Goal: Task Accomplishment & Management: Use online tool/utility

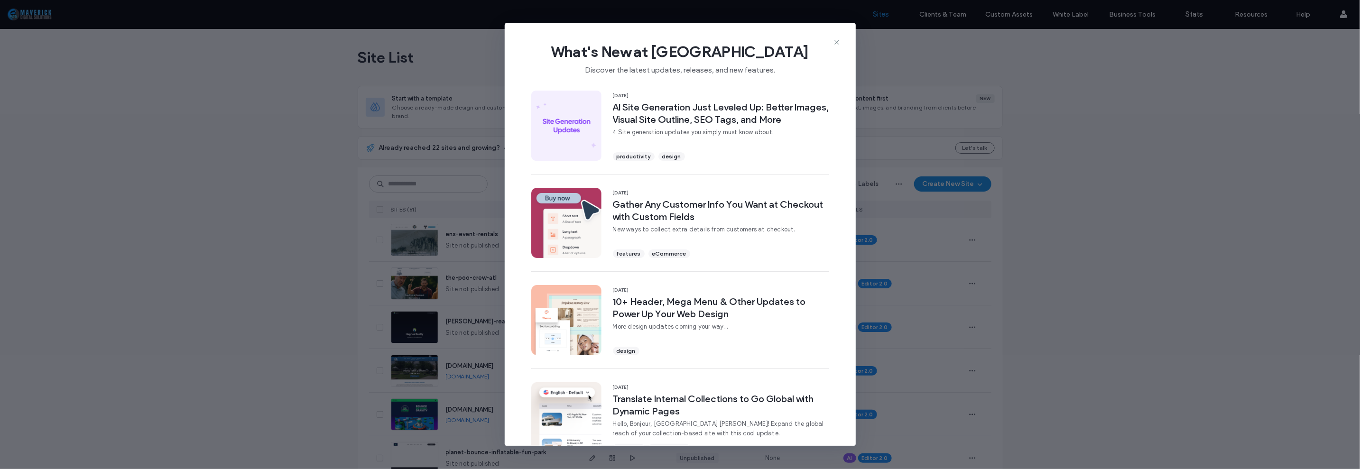
click at [173, 239] on div "What's New at Duda Discover the latest updates, releases, and new features. 15 …" at bounding box center [680, 234] width 1360 height 469
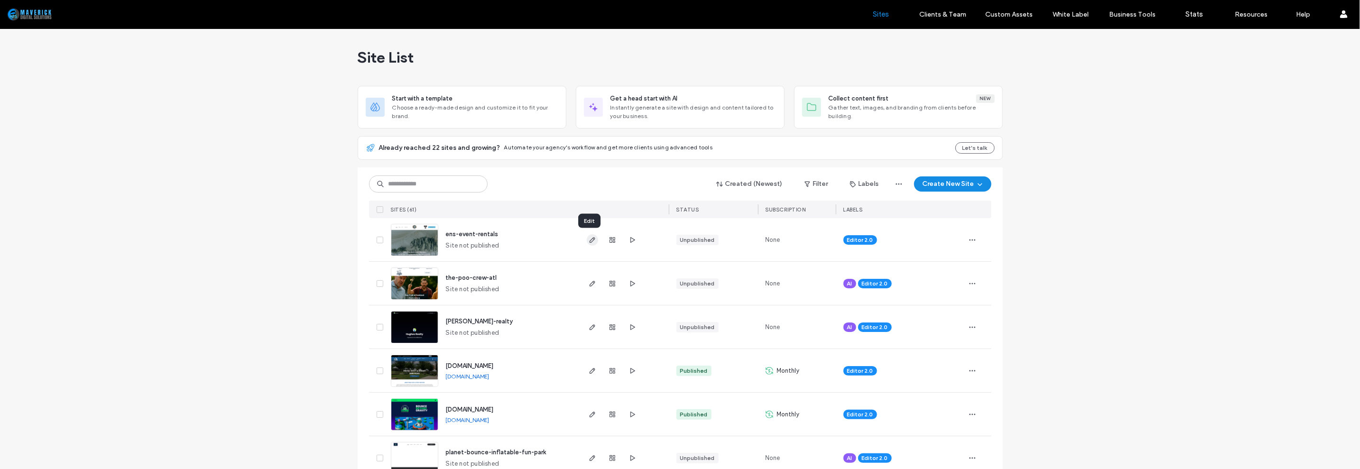
click at [589, 239] on use "button" at bounding box center [592, 240] width 6 height 6
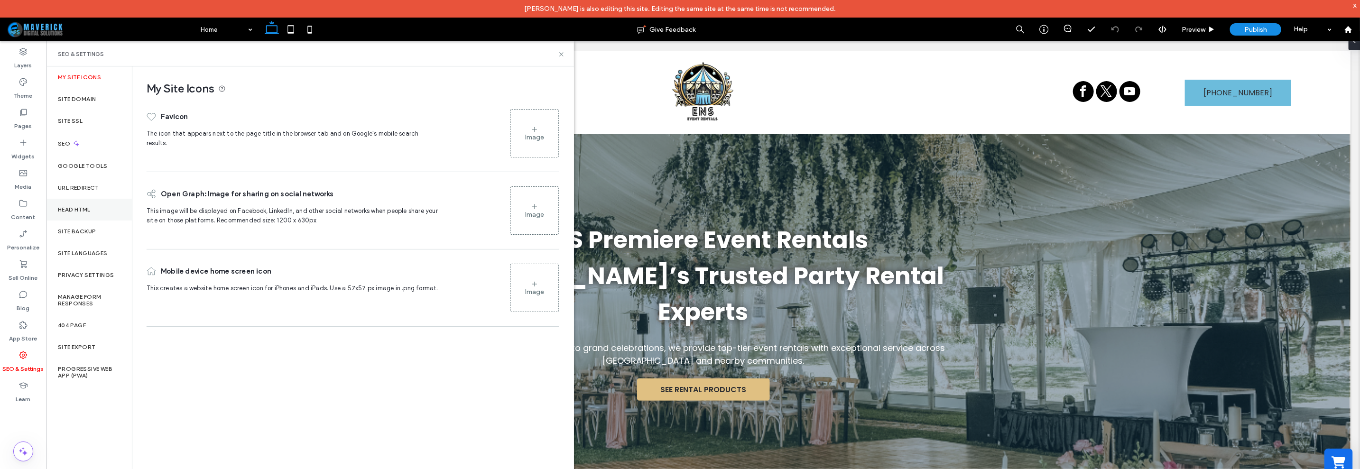
click at [88, 202] on div "Head HTML" at bounding box center [88, 210] width 85 height 22
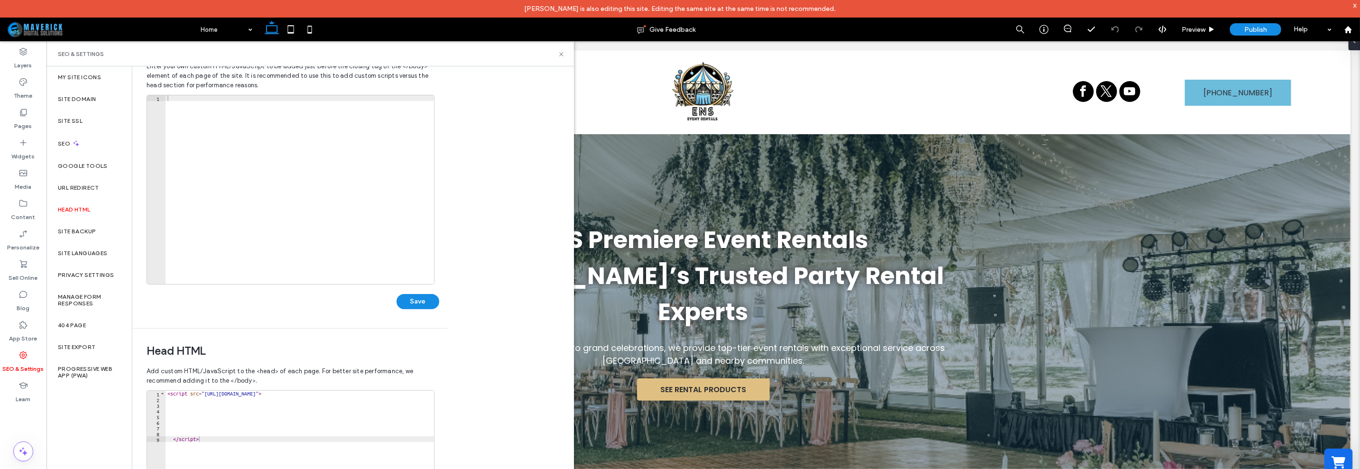
scroll to position [59, 0]
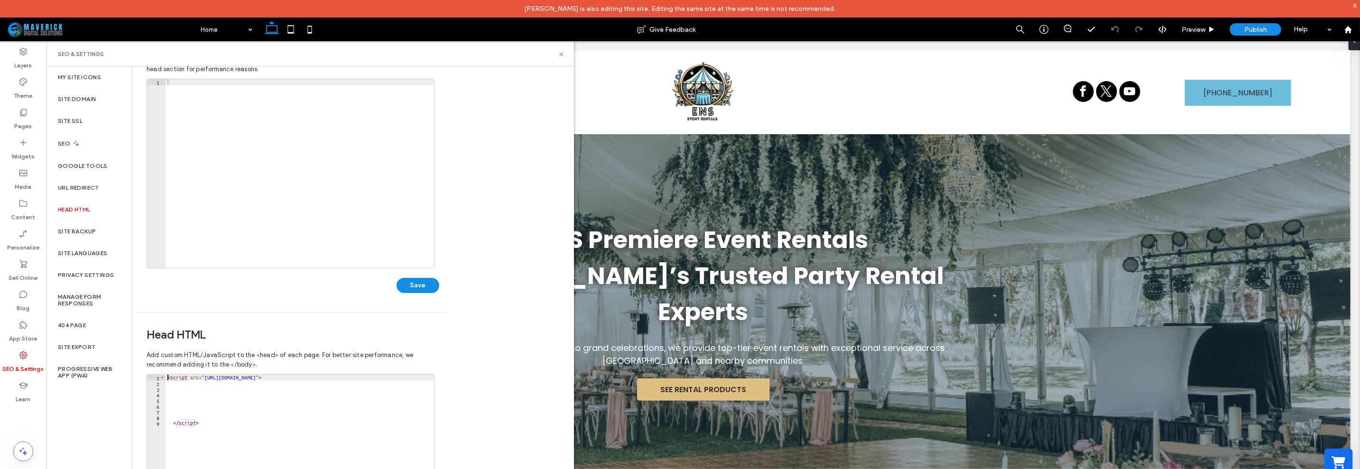
drag, startPoint x: 339, startPoint y: 374, endPoint x: 419, endPoint y: 371, distance: 80.2
click at [419, 371] on div "**********" at bounding box center [290, 477] width 287 height 262
click at [416, 378] on div "< script src = "[URL][DOMAIN_NAME]" > </ script >" at bounding box center [301, 470] width 271 height 191
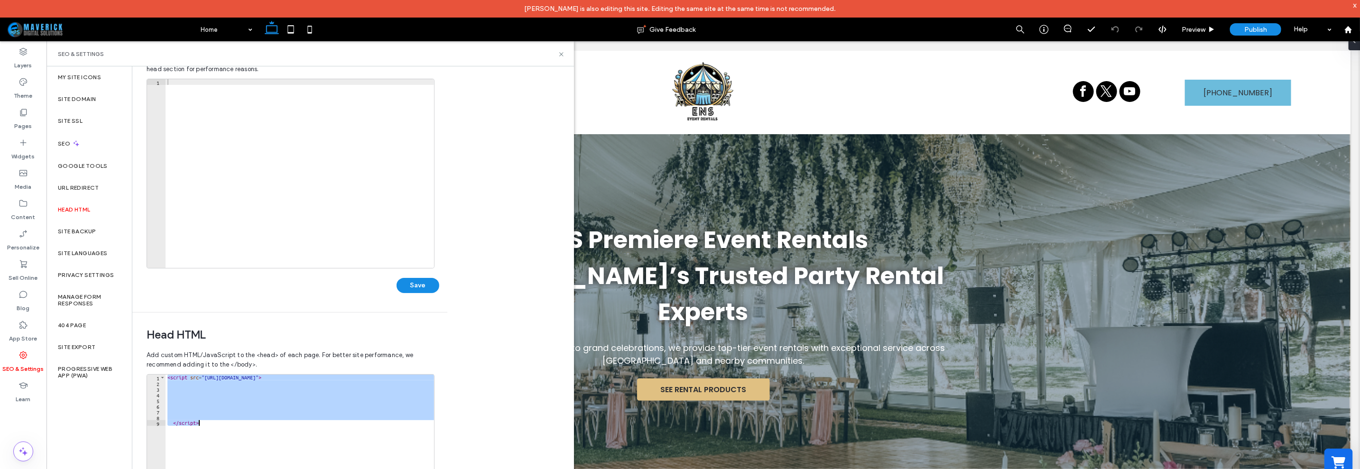
click at [416, 378] on div "< script src = "[URL][DOMAIN_NAME]" > </ script >" at bounding box center [301, 470] width 271 height 191
type textarea "*********"
click at [408, 391] on div "< script src = "[URL][DOMAIN_NAME]" > </ script >" at bounding box center [300, 469] width 268 height 189
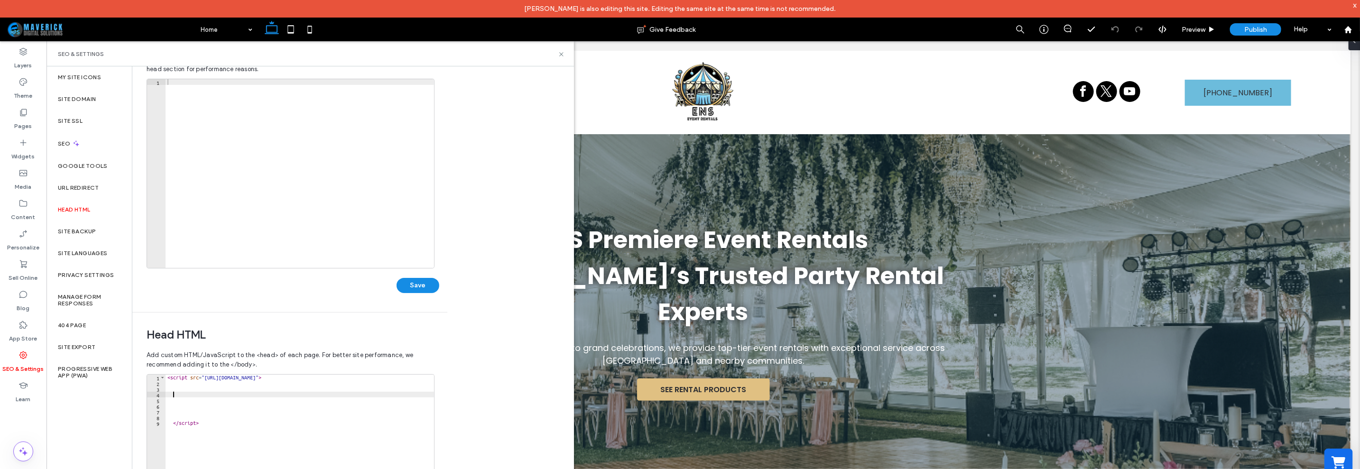
click at [369, 380] on div "< script src = "[URL][DOMAIN_NAME]" > </ script >" at bounding box center [301, 470] width 271 height 191
click at [368, 378] on div "< script src = "[URL][DOMAIN_NAME]" > </ script >" at bounding box center [301, 470] width 271 height 191
paste textarea "*********"
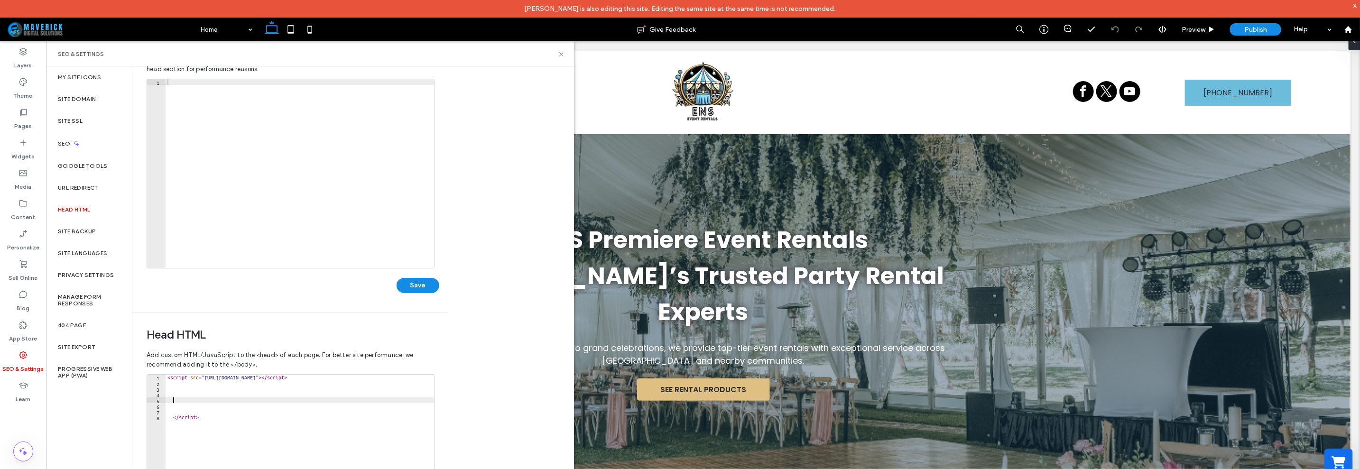
scroll to position [0, 0]
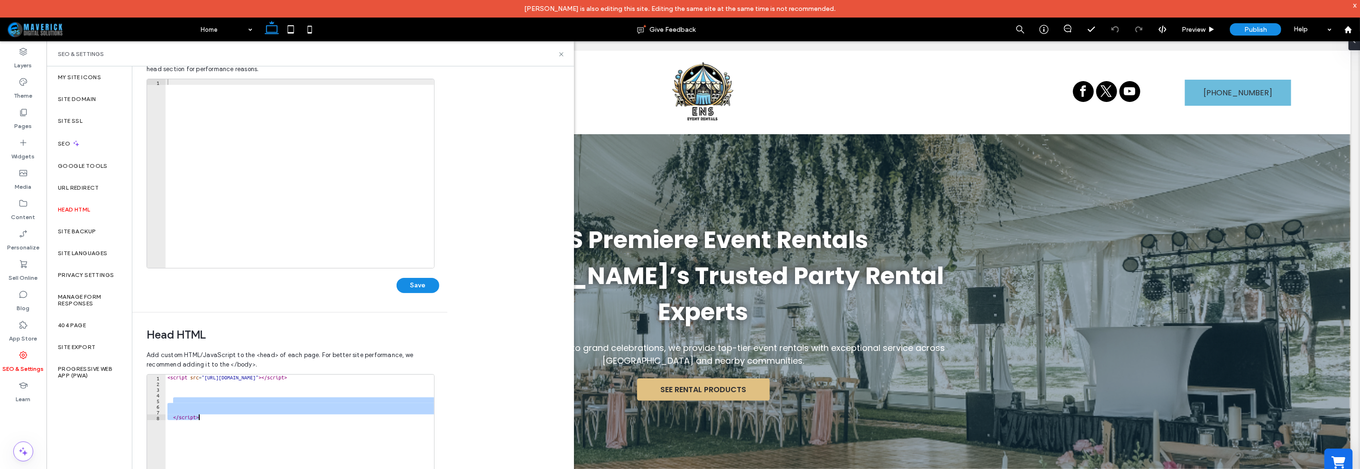
drag, startPoint x: 373, startPoint y: 401, endPoint x: 389, endPoint y: 448, distance: 50.3
click at [389, 448] on div "< script src = "[URL][DOMAIN_NAME]" > </ script > </ script >" at bounding box center [314, 470] width 297 height 191
type textarea "*********"
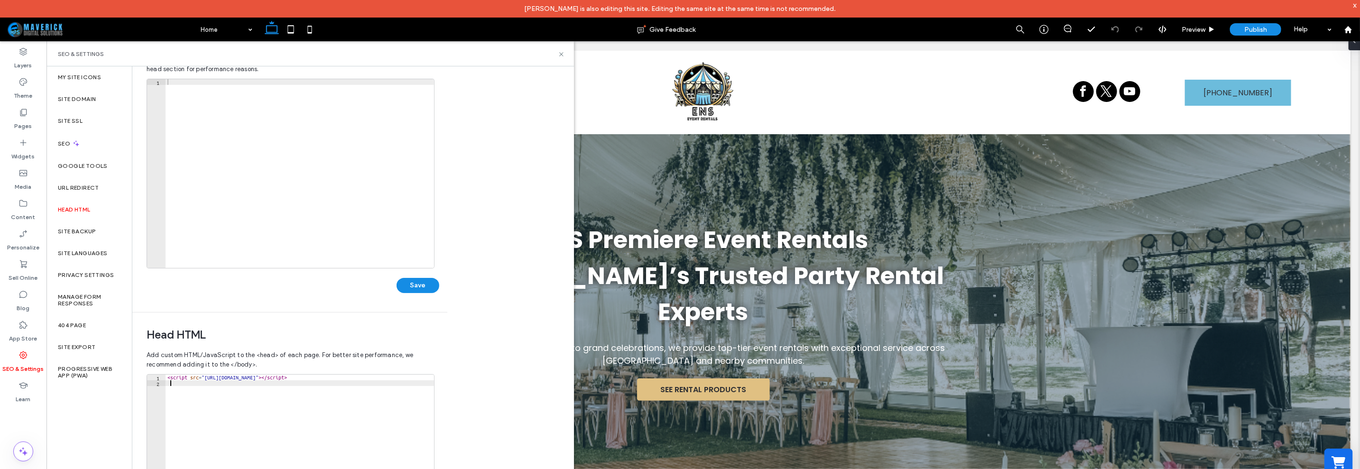
type textarea "**********"
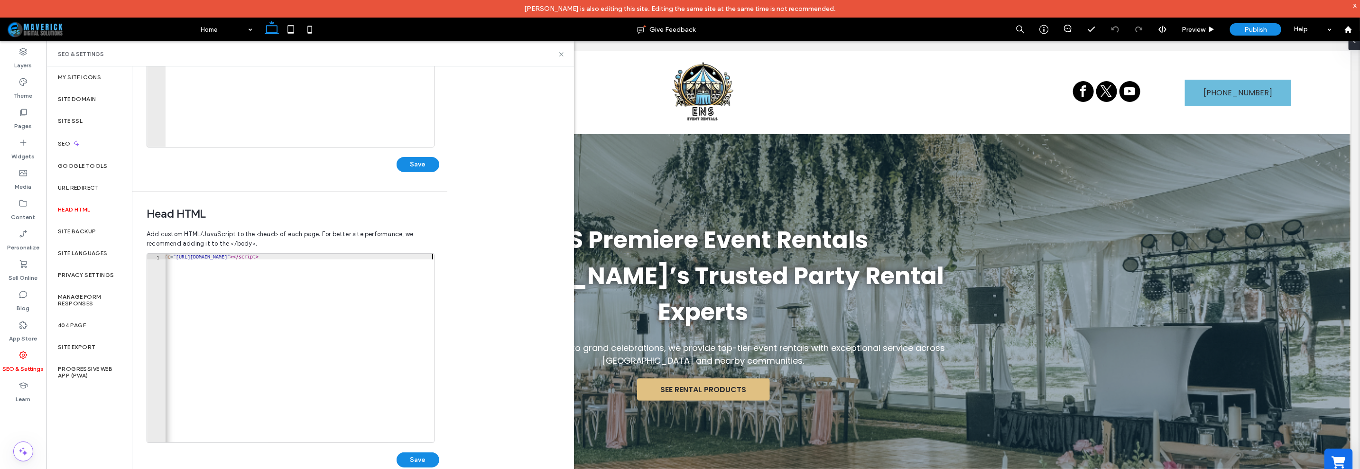
scroll to position [180, 0]
click at [421, 456] on button "Save" at bounding box center [418, 459] width 43 height 15
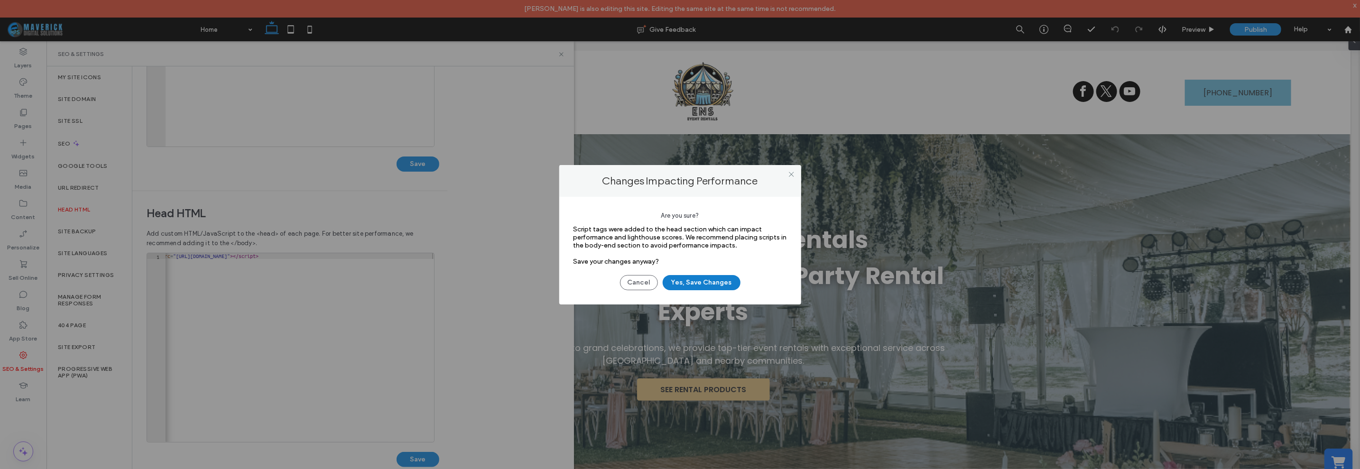
click at [695, 281] on button "Yes, Save Changes" at bounding box center [702, 282] width 78 height 15
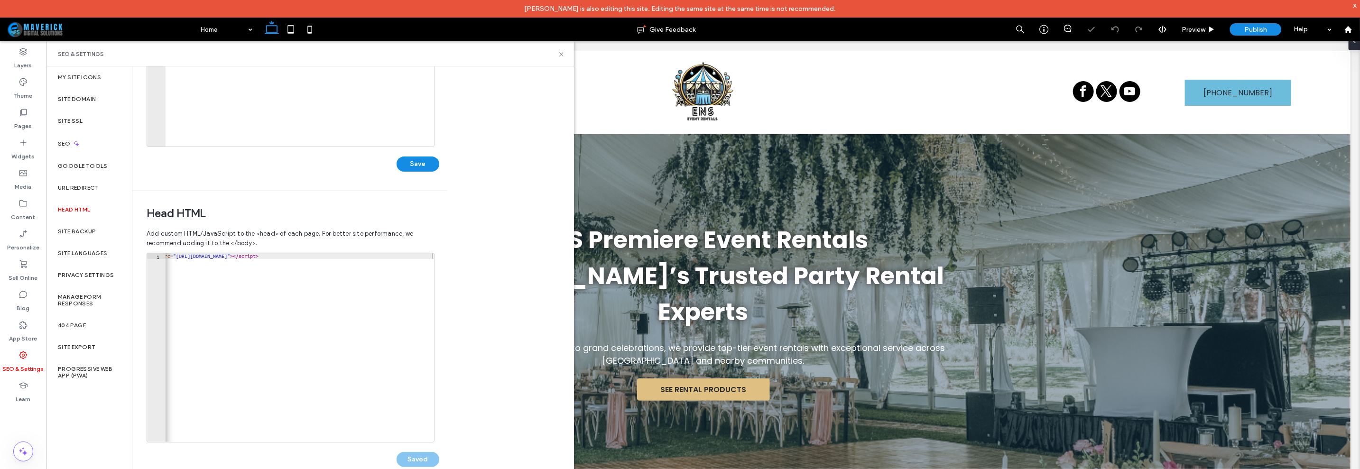
scroll to position [0, 0]
click at [560, 52] on icon at bounding box center [561, 54] width 7 height 7
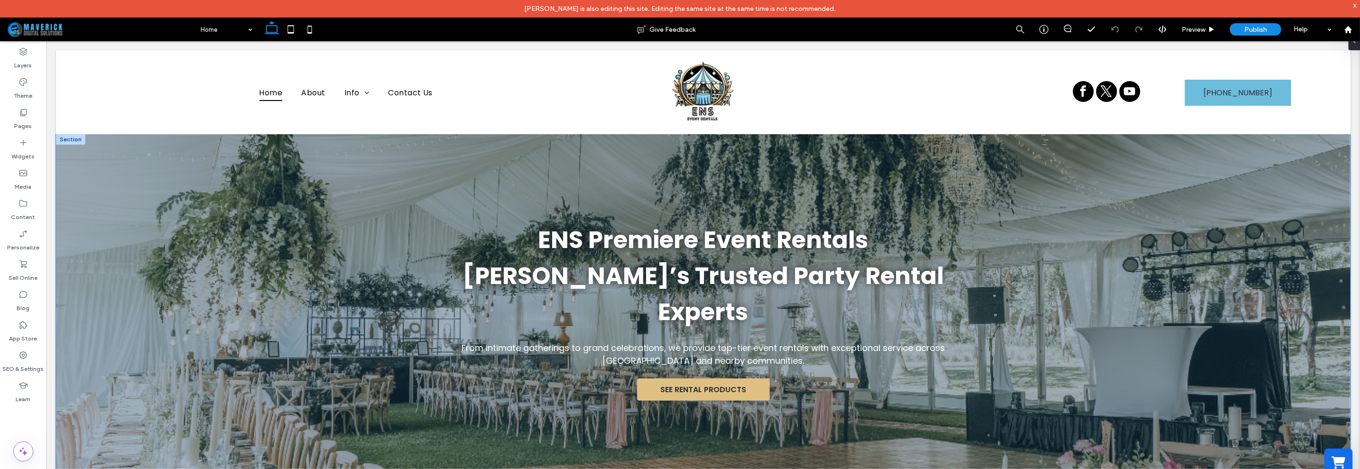
click at [391, 181] on div "ENS Premiere Event Rentals Orlando’s Trusted Party Rental Experts From intimate…" at bounding box center [702, 311] width 1294 height 354
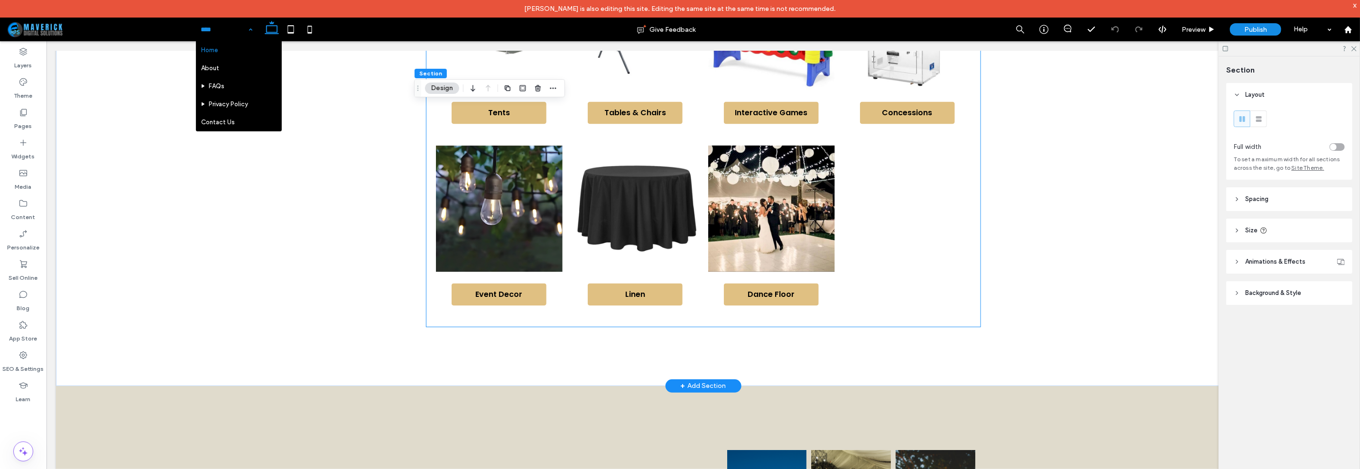
scroll to position [1304, 0]
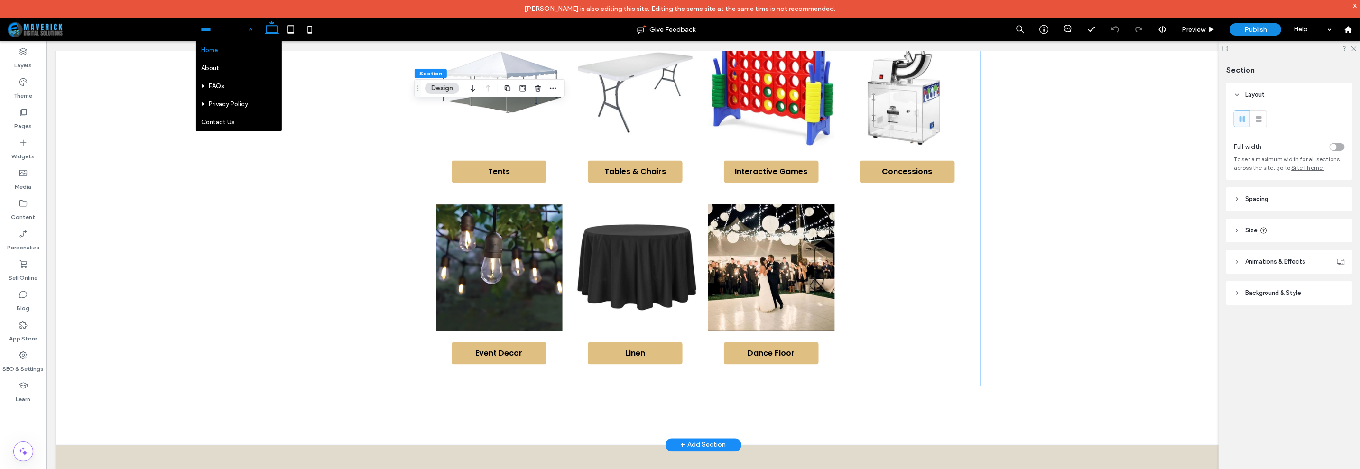
click at [918, 335] on div at bounding box center [907, 290] width 136 height 182
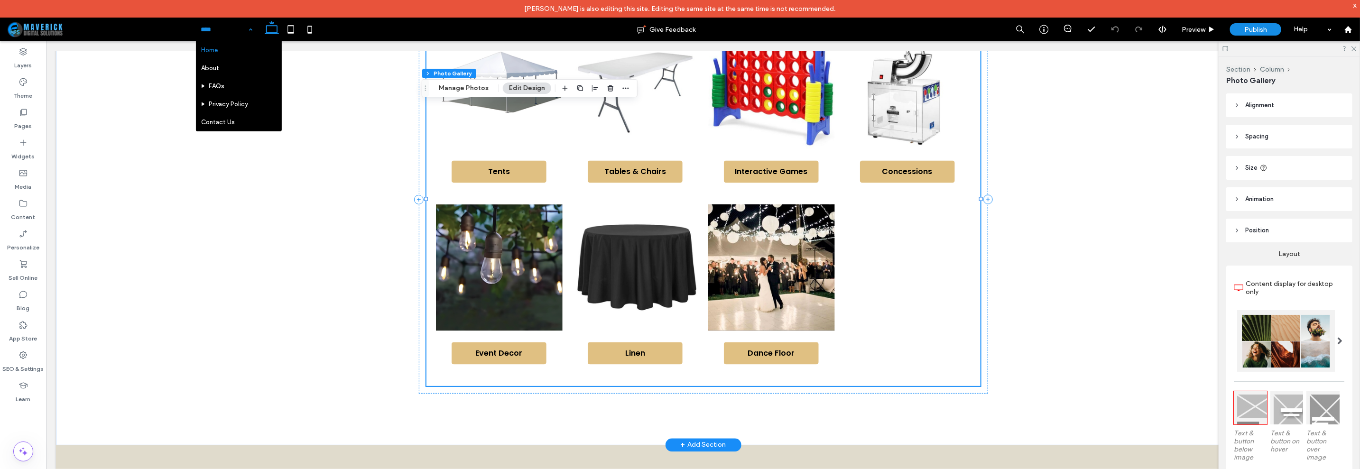
click at [918, 335] on div at bounding box center [907, 290] width 136 height 182
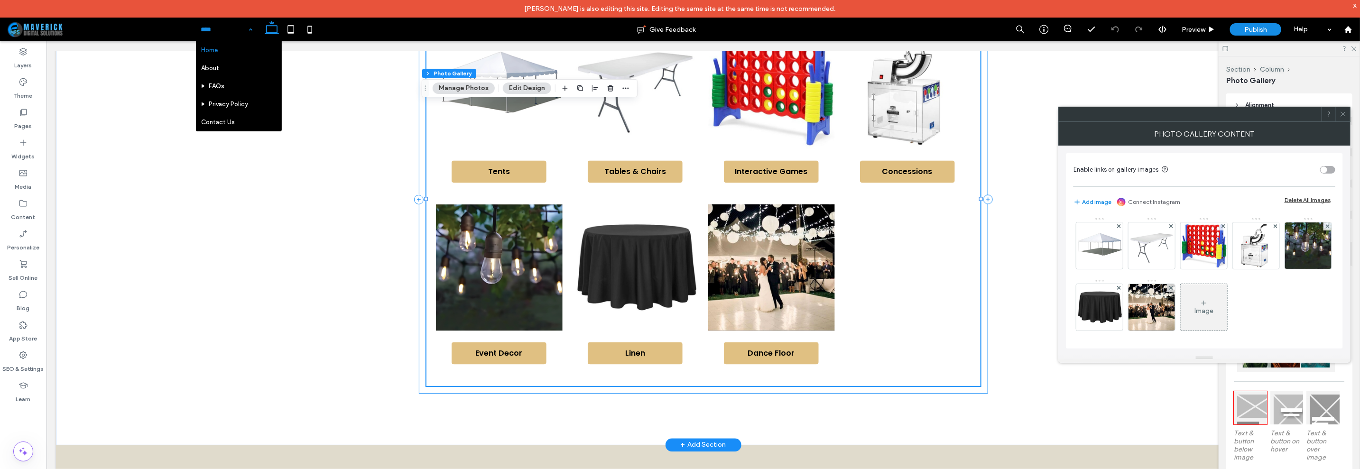
click at [903, 382] on div "Tents Tables & Chairs Interactive Games Concessions Event Decor Linen Dance Flo…" at bounding box center [702, 199] width 569 height 388
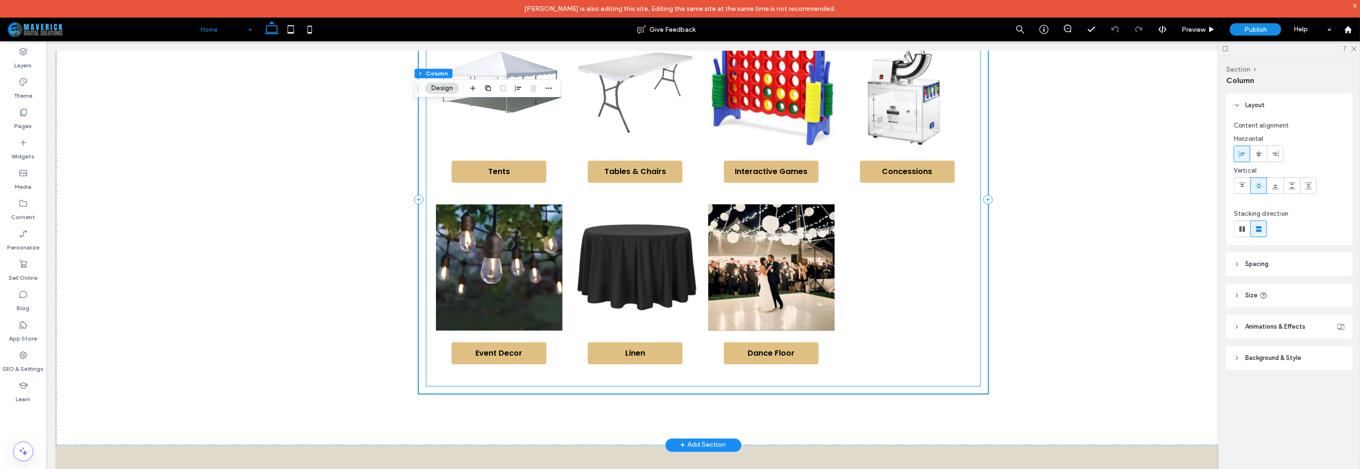
scroll to position [1067, 0]
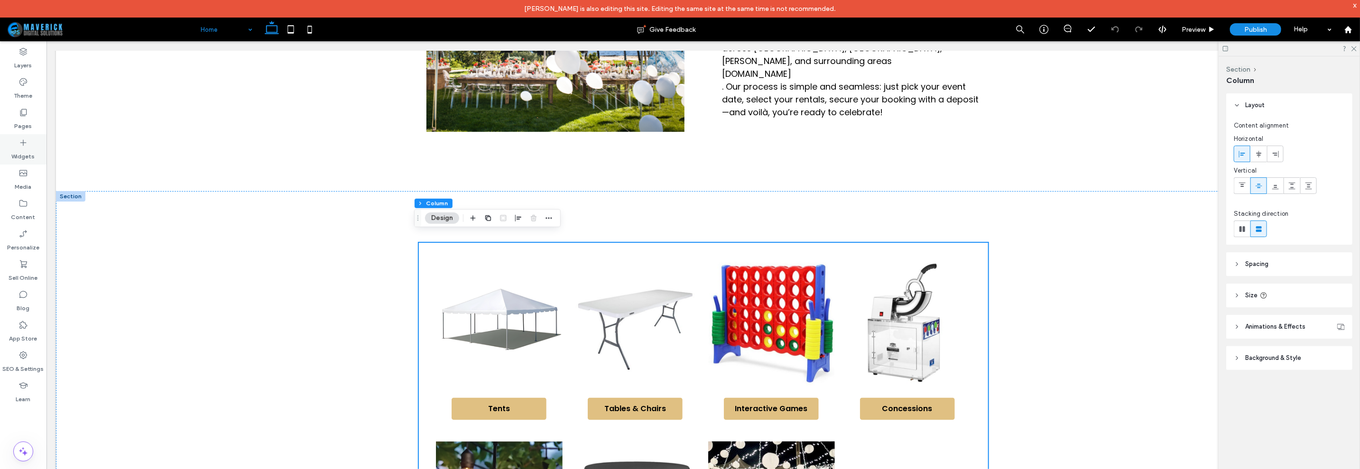
click at [24, 145] on icon at bounding box center [22, 142] width 9 height 9
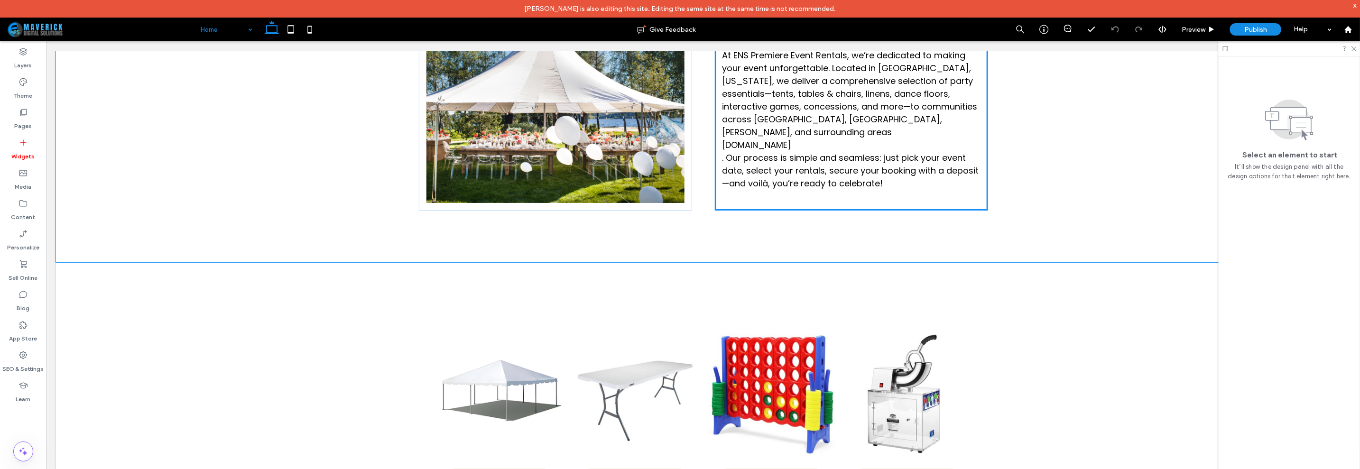
scroll to position [987, 0]
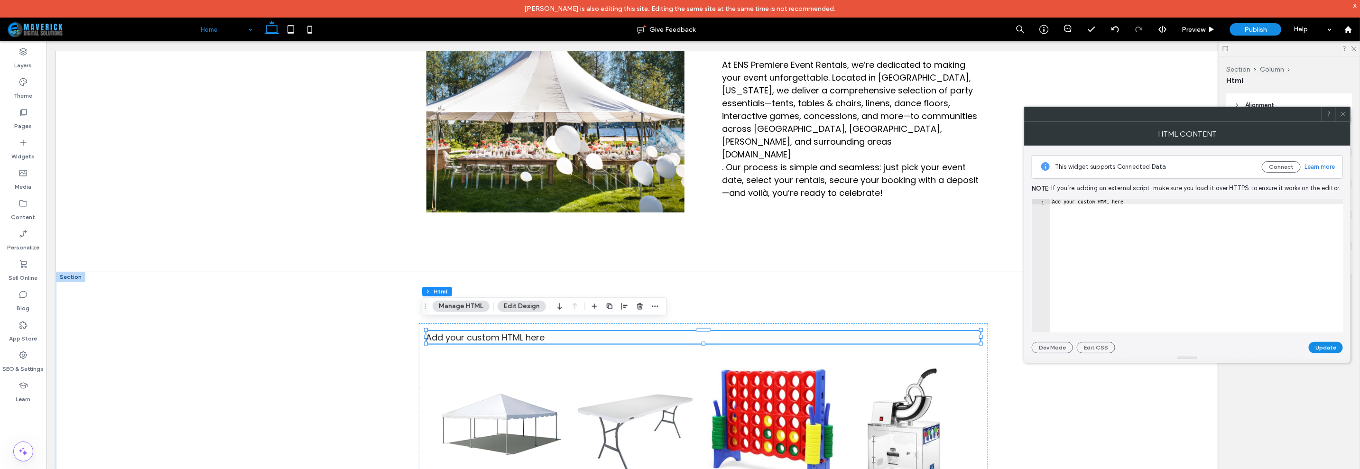
click at [1152, 200] on div "Add your custom HTML here" at bounding box center [1196, 272] width 293 height 146
paste textarea "**********"
type textarea "**********"
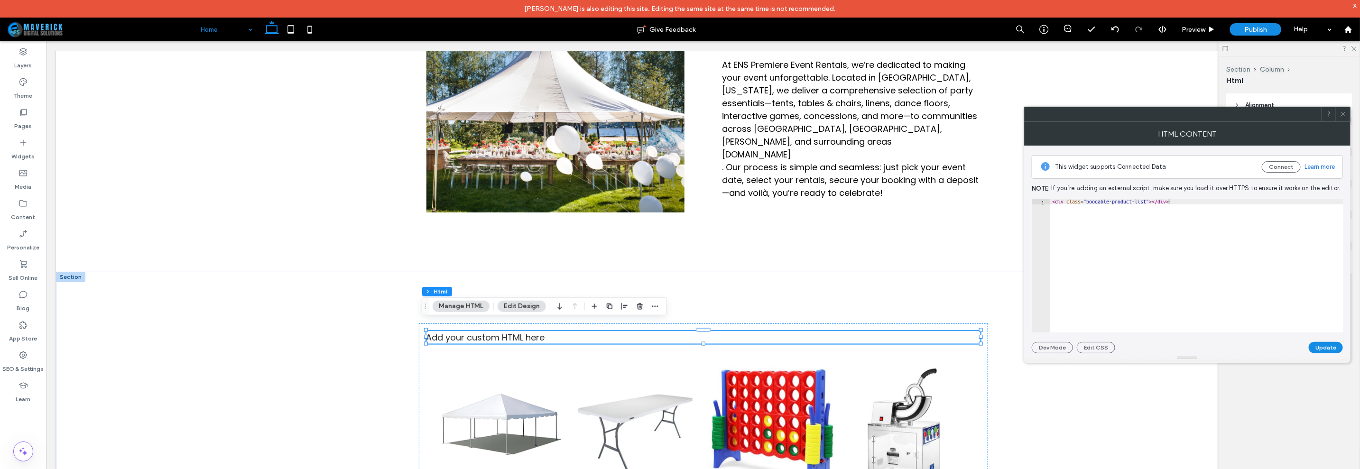
drag, startPoint x: 1324, startPoint y: 346, endPoint x: 1308, endPoint y: 354, distance: 17.6
click at [1323, 347] on button "Update" at bounding box center [1326, 347] width 34 height 11
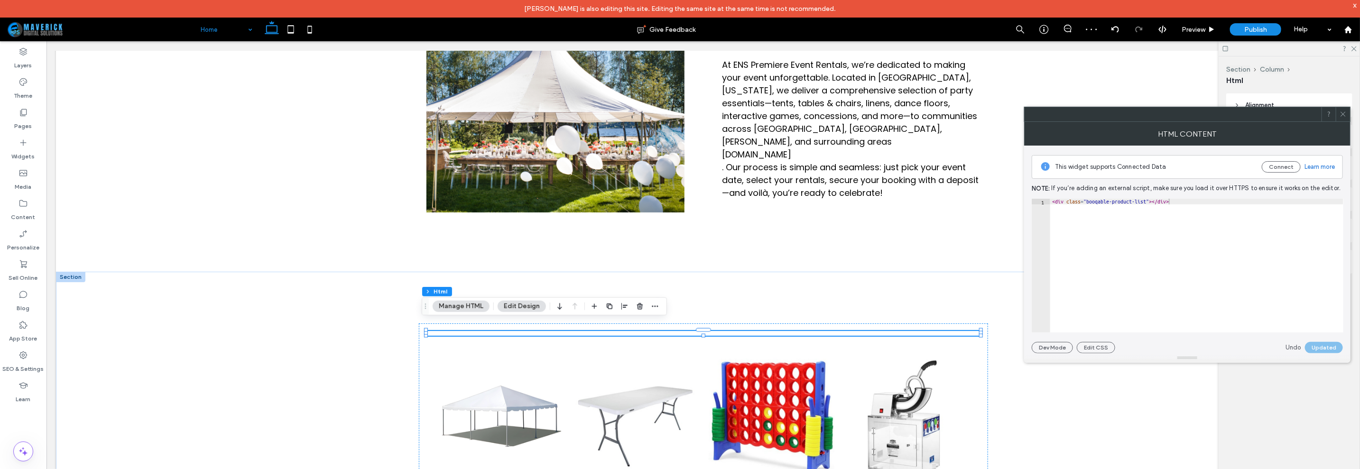
click at [1346, 114] on icon at bounding box center [1343, 114] width 7 height 7
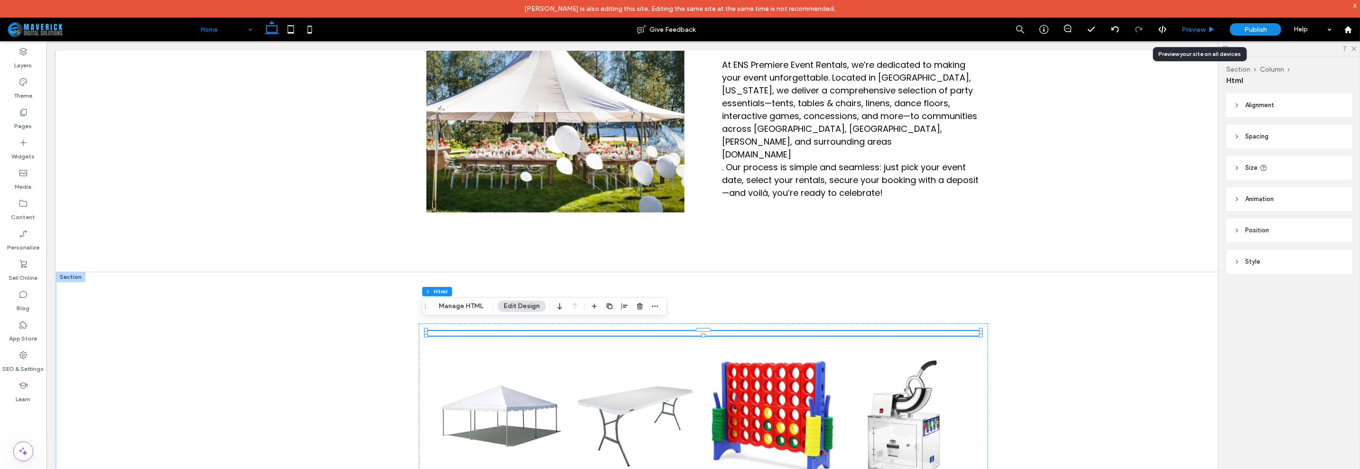
click at [1194, 35] on div "Preview" at bounding box center [1198, 30] width 48 height 24
click at [1210, 29] on icon at bounding box center [1211, 29] width 7 height 7
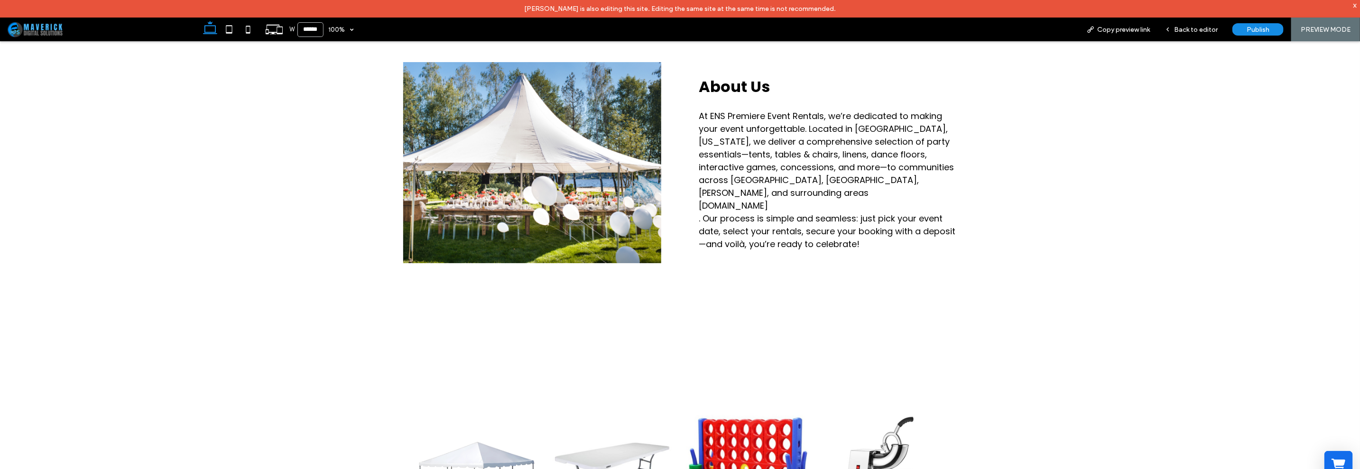
scroll to position [933, 0]
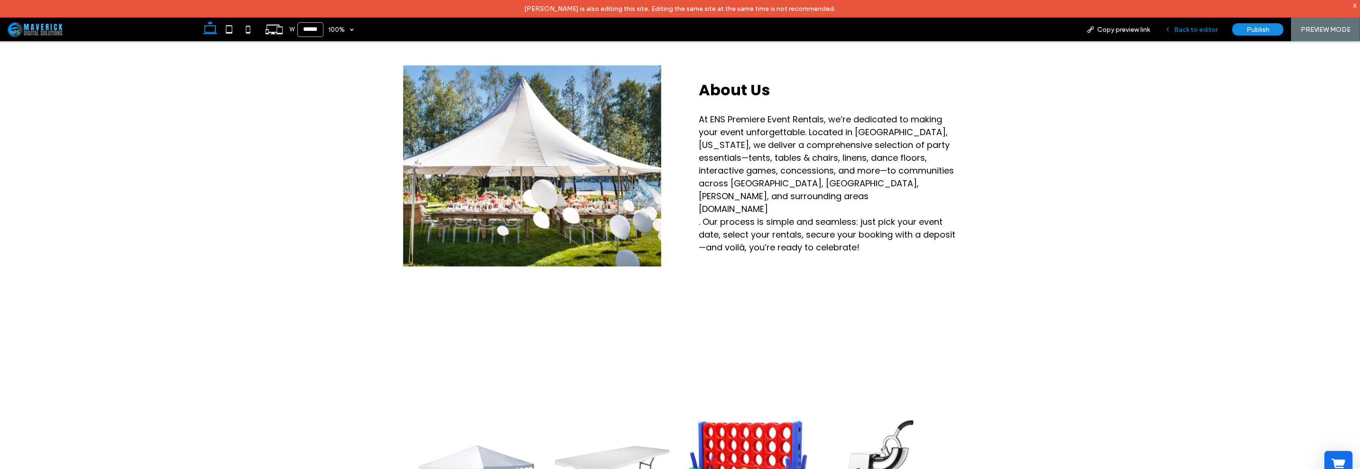
click at [1218, 30] on span "Back to editor" at bounding box center [1196, 30] width 44 height 8
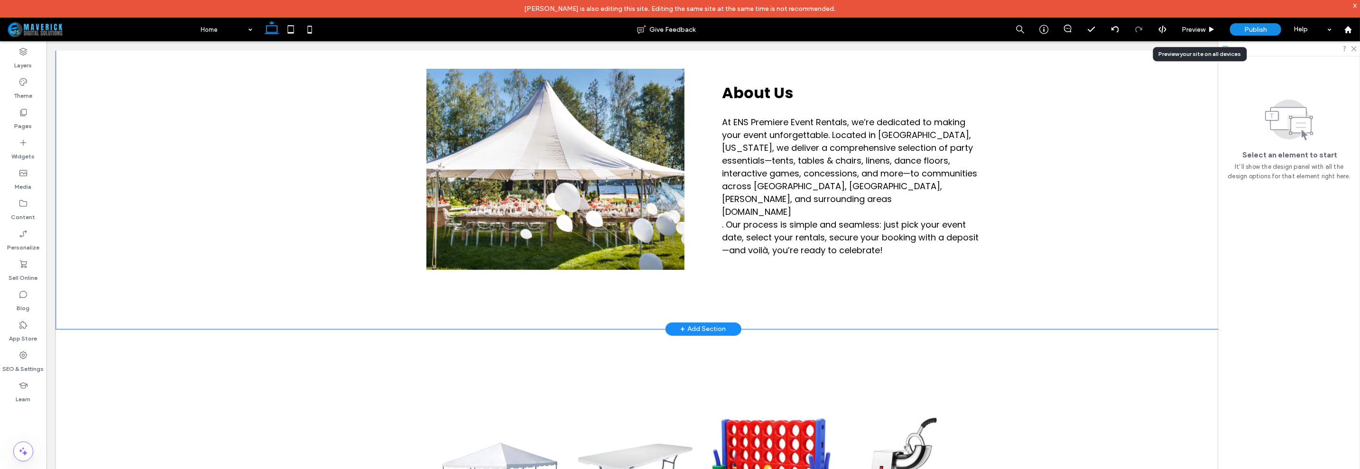
scroll to position [927, 0]
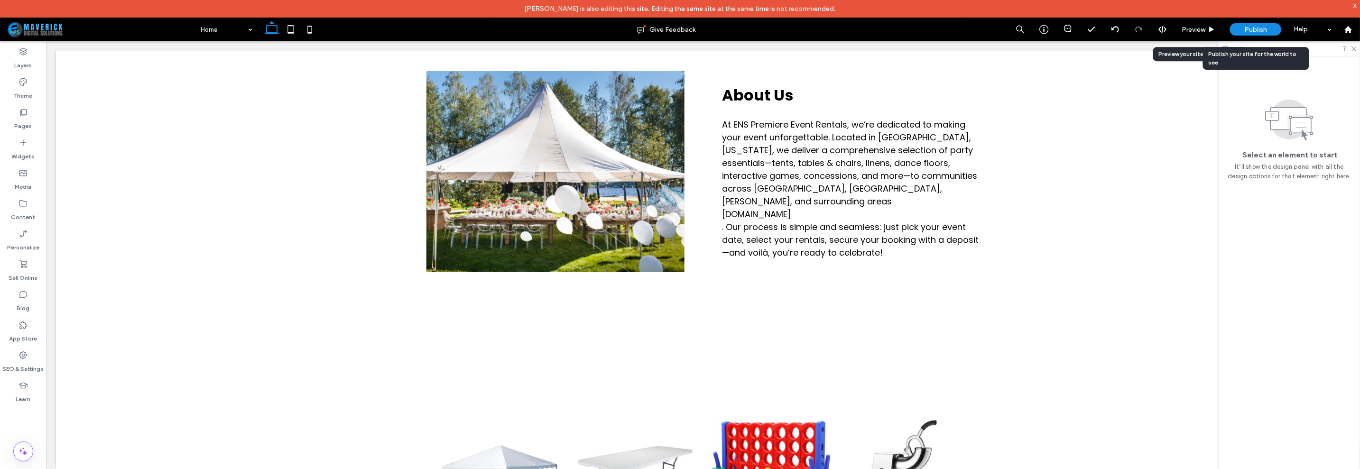
click at [1270, 26] on div "Publish" at bounding box center [1255, 29] width 51 height 12
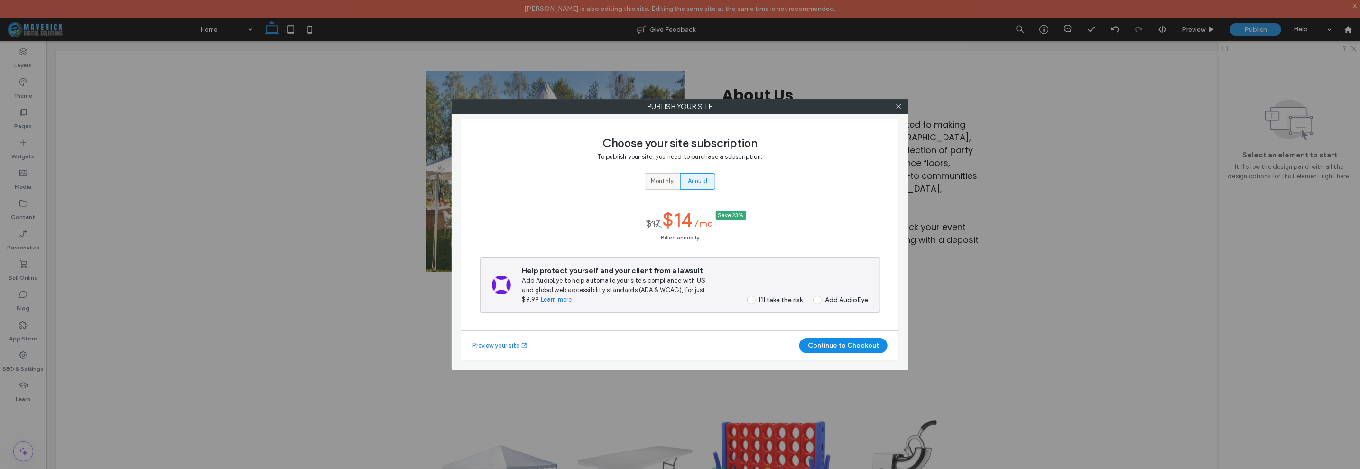
click at [648, 177] on label "Monthly" at bounding box center [662, 181] width 35 height 17
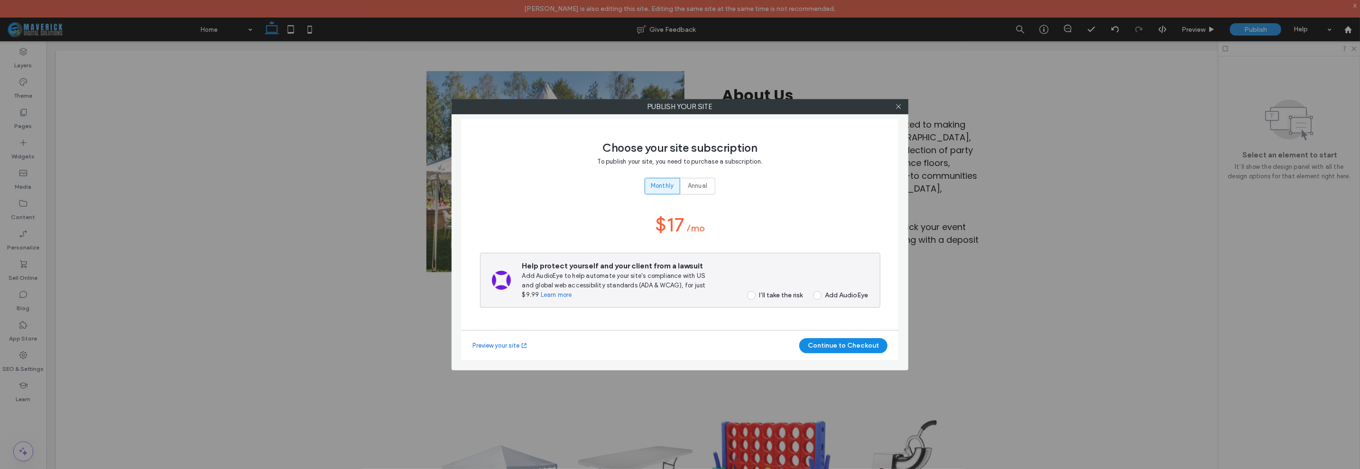
click at [775, 298] on div "I’ll take the risk" at bounding box center [781, 295] width 44 height 8
click at [846, 351] on button "Continue to Checkout" at bounding box center [843, 345] width 88 height 15
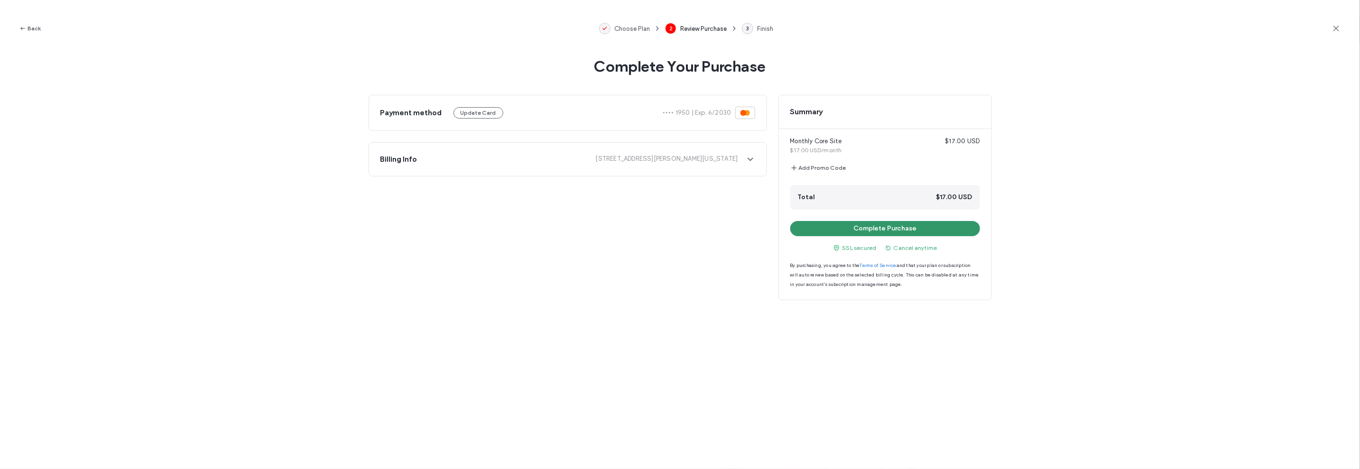
click at [847, 229] on button "Complete Purchase" at bounding box center [885, 228] width 190 height 15
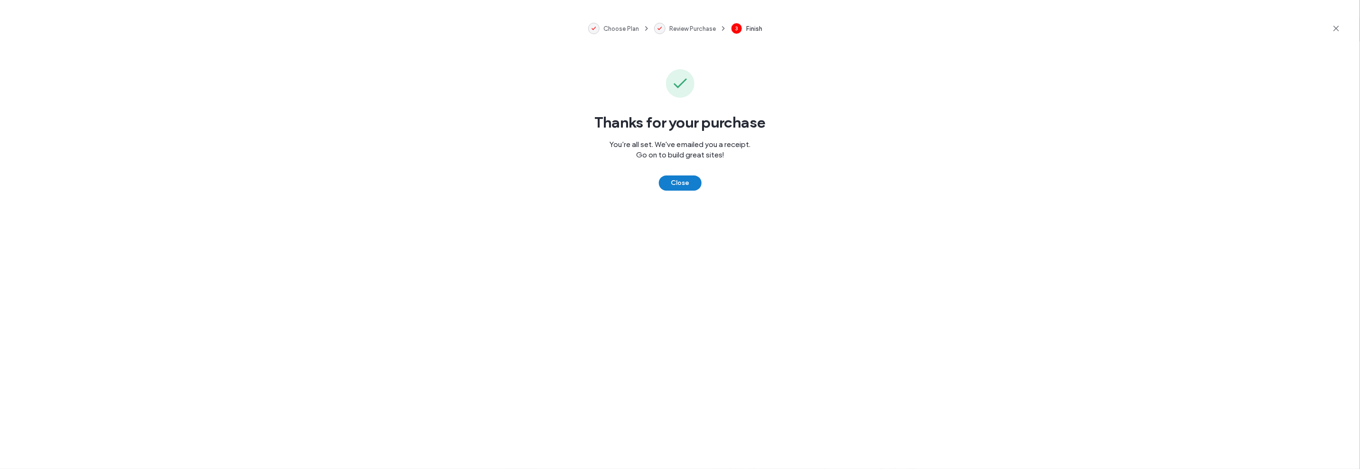
click at [676, 176] on button "Close" at bounding box center [680, 183] width 43 height 15
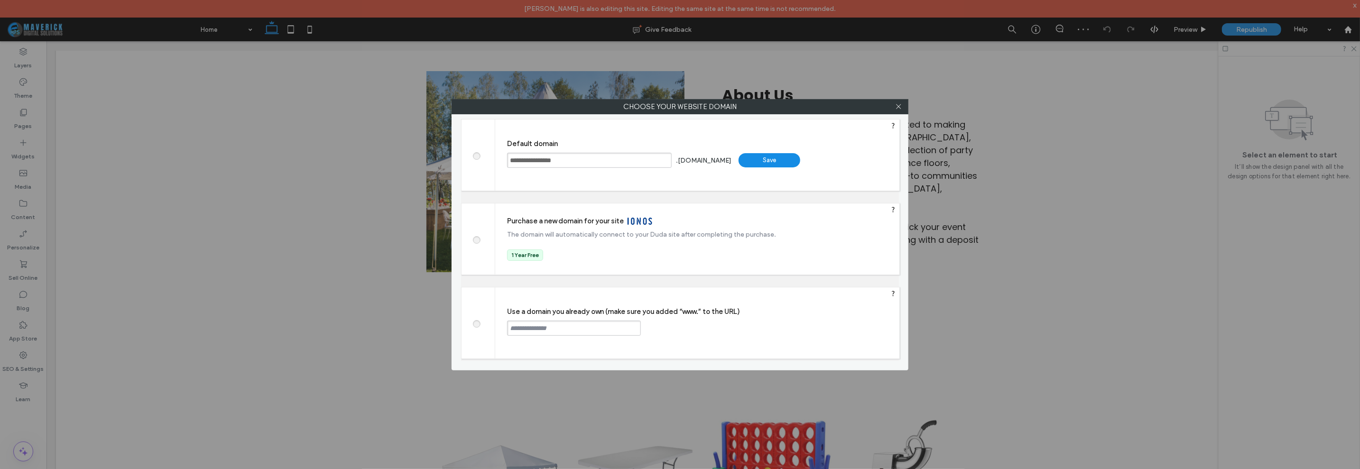
click at [797, 161] on div "Save" at bounding box center [770, 160] width 62 height 14
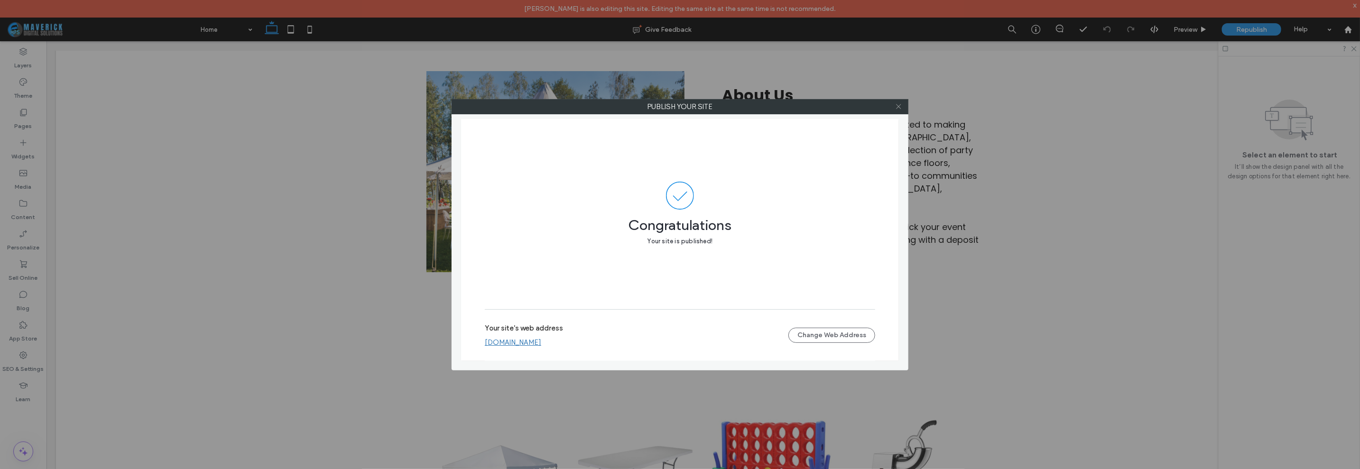
click at [899, 103] on icon at bounding box center [898, 106] width 7 height 7
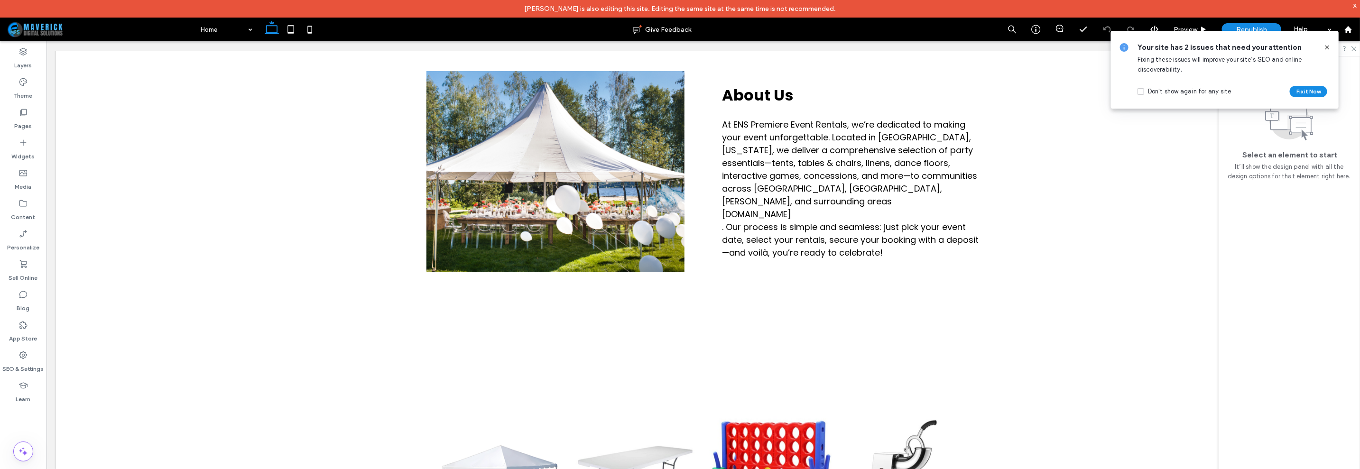
click at [1185, 28] on div "Your site has 2 issues that need your attention Fixing these issues will improv…" at bounding box center [1225, 69] width 232 height 83
click at [1189, 26] on span "Preview" at bounding box center [1186, 30] width 24 height 8
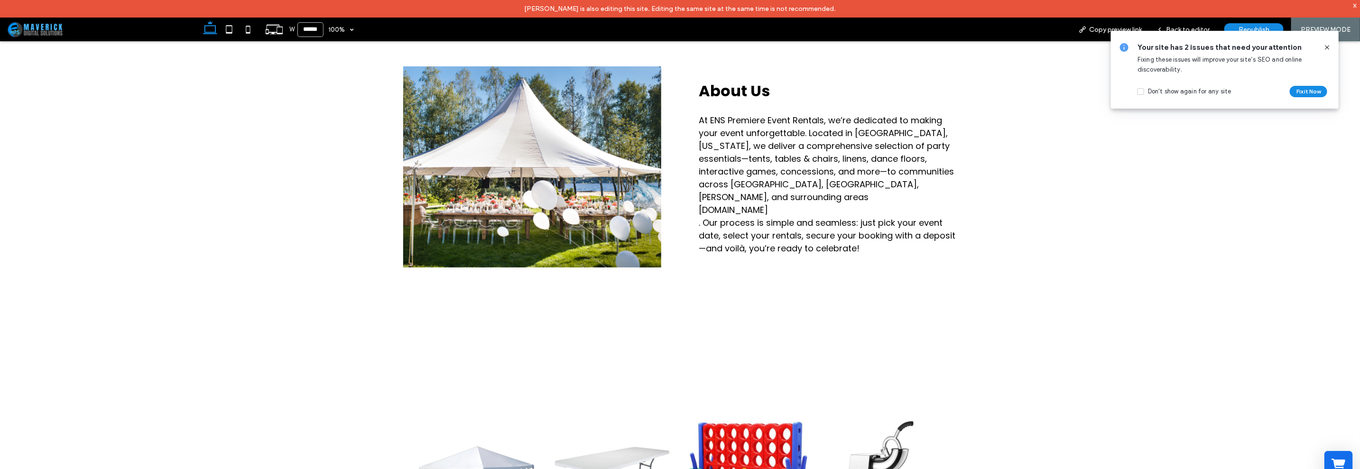
scroll to position [933, 0]
click at [1172, 27] on span "Back to editor" at bounding box center [1188, 30] width 44 height 8
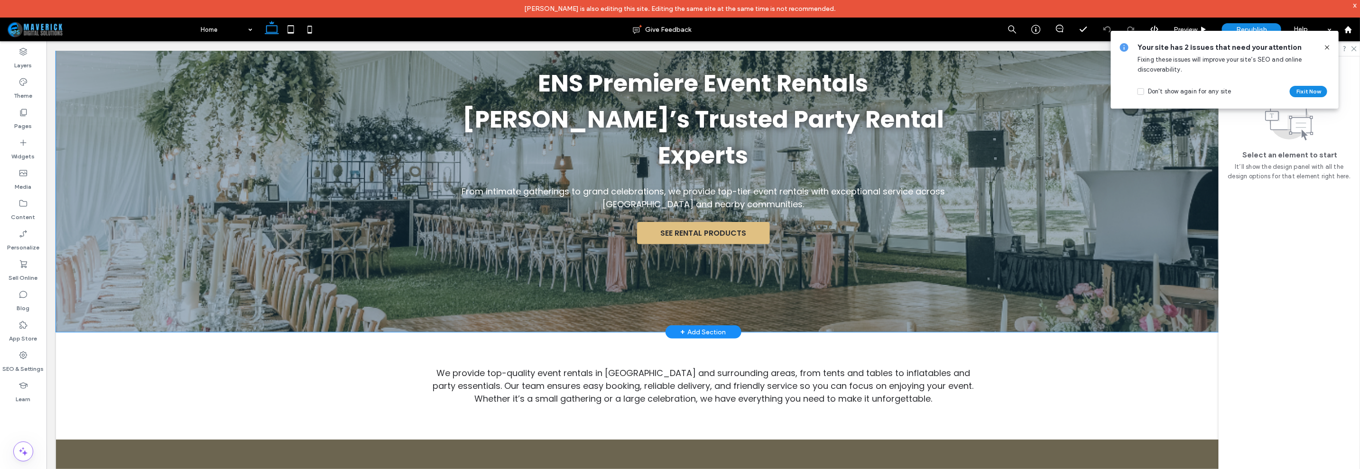
scroll to position [97, 0]
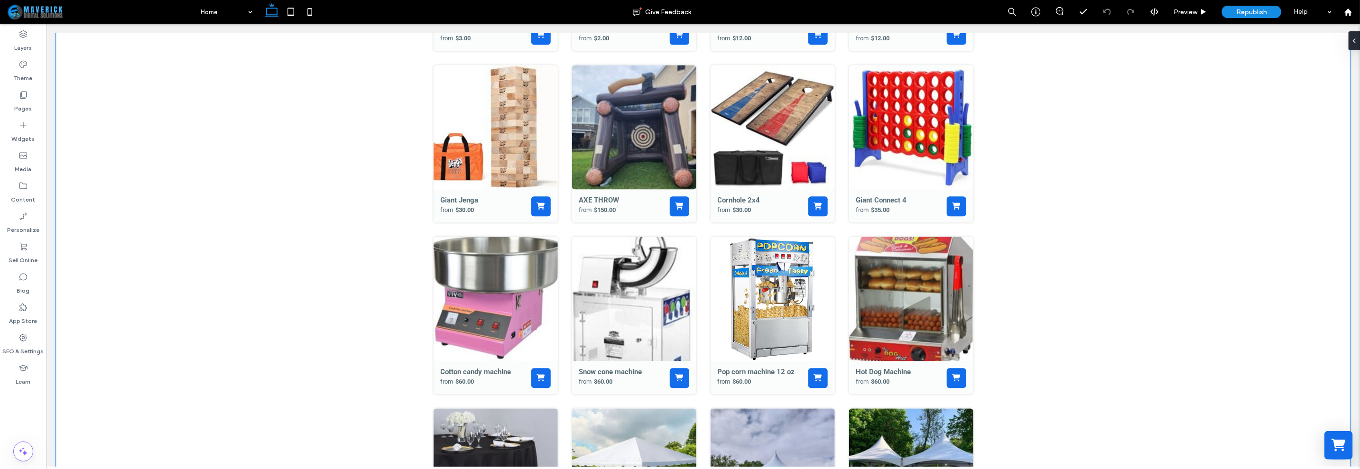
scroll to position [1541, 0]
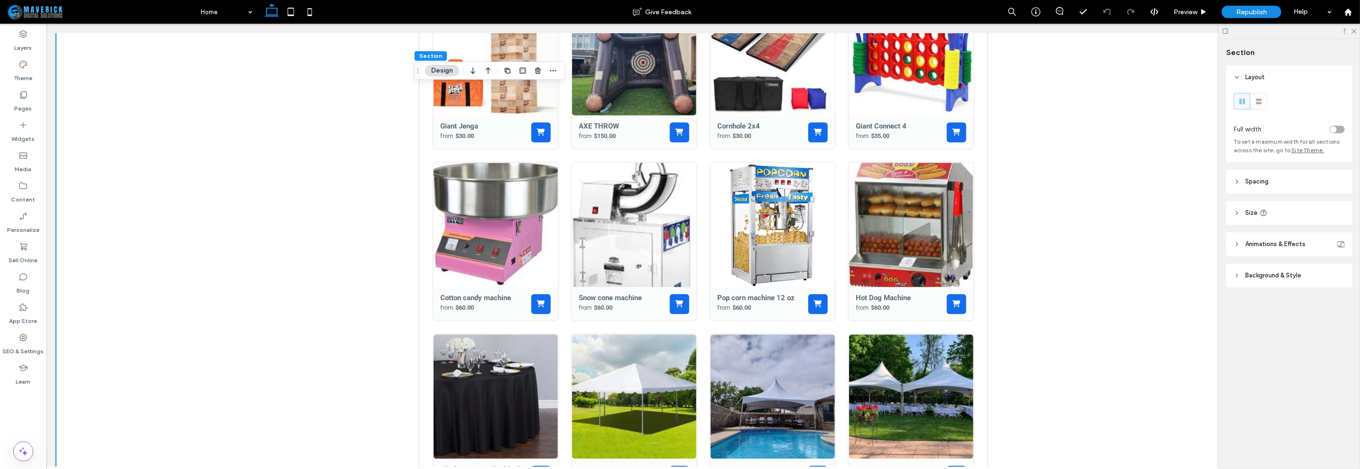
scroll to position [1600, 0]
